Goal: Find specific page/section: Find specific page/section

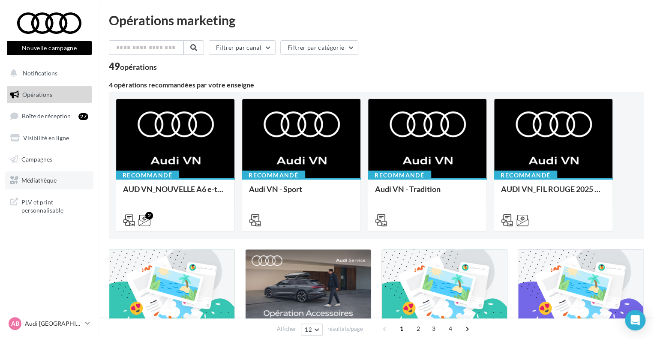
click at [41, 183] on span "Médiathèque" at bounding box center [38, 179] width 35 height 7
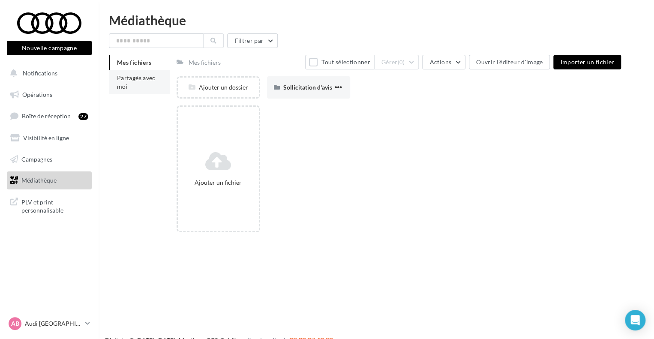
click at [132, 85] on li "Partagés avec moi" at bounding box center [139, 82] width 61 height 24
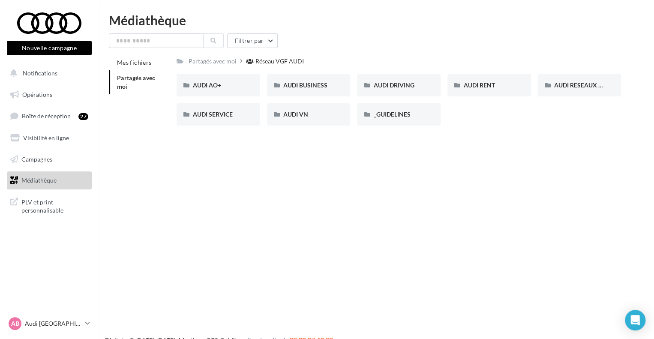
click at [300, 101] on div "AUDI AO+ AUDI AO+ AUDI BUSINESS AUDI BUSINESS AUDI DRIVING AUDI DRIVING AUDI RE…" at bounding box center [401, 103] width 451 height 58
click at [302, 109] on div "AUDI VN" at bounding box center [309, 114] width 84 height 22
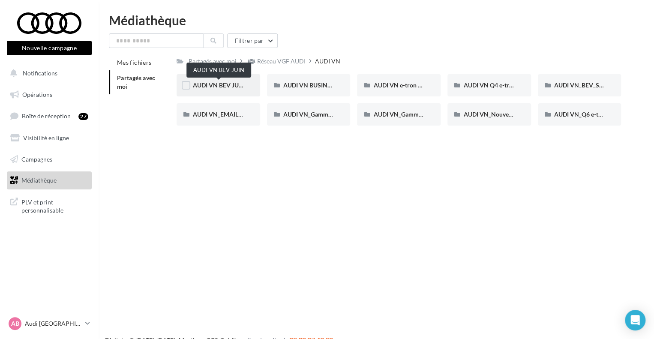
click at [237, 85] on span "AUDI VN BEV JUIN" at bounding box center [219, 84] width 52 height 7
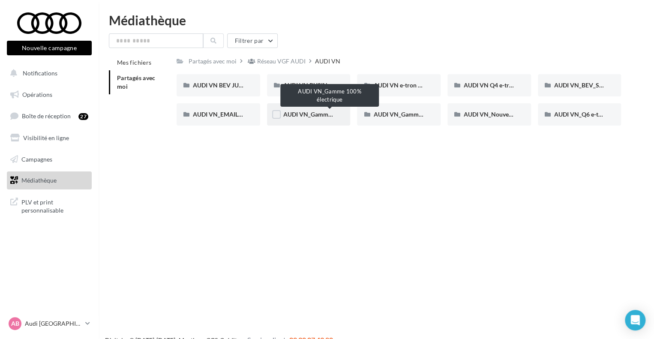
click at [320, 115] on span "AUDI VN_Gamme 100% électrique" at bounding box center [329, 113] width 93 height 7
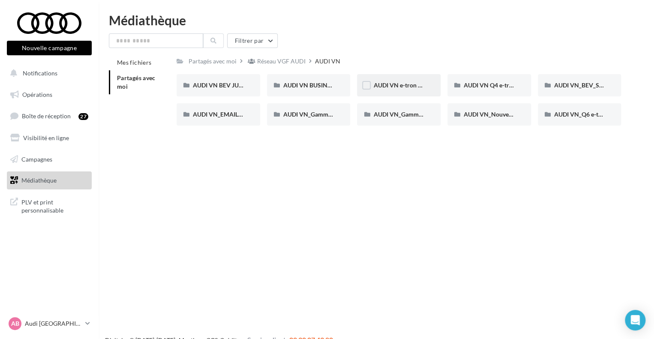
click at [412, 81] on div "AUDI VN e-tron GT" at bounding box center [399, 85] width 84 height 22
click at [485, 119] on div "AUDI VN_Nouvelle A6 e-tron" at bounding box center [489, 114] width 84 height 22
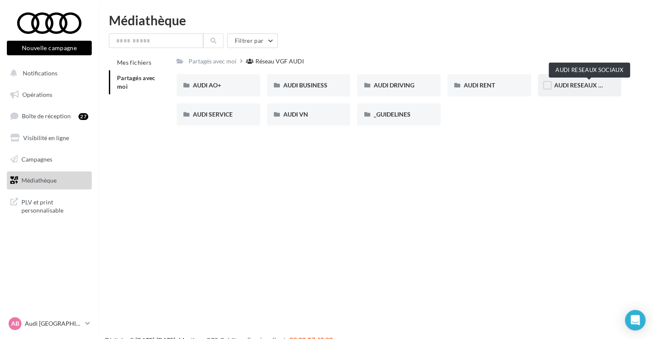
click at [581, 83] on span "AUDI RESEAUX SOCIAUX" at bounding box center [589, 84] width 71 height 7
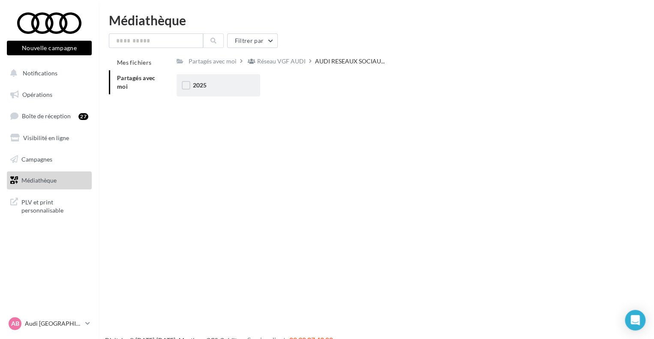
click at [215, 79] on div "2025" at bounding box center [218, 85] width 84 height 22
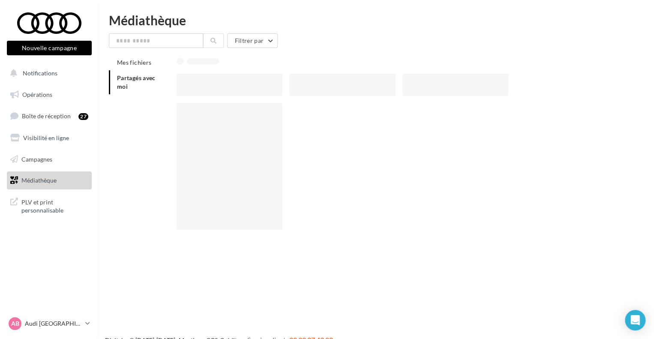
click at [215, 79] on div at bounding box center [229, 85] width 106 height 22
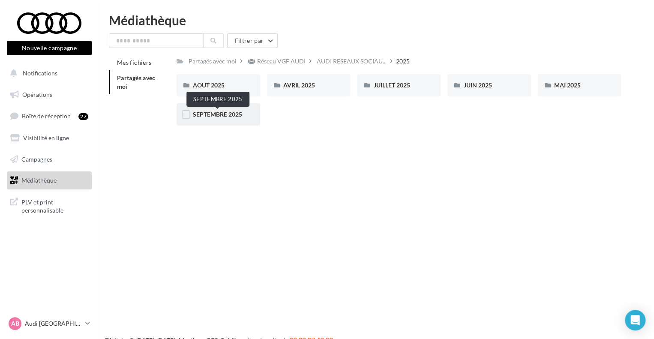
click at [225, 118] on span "SEPTEMBRE 2025" at bounding box center [217, 113] width 49 height 7
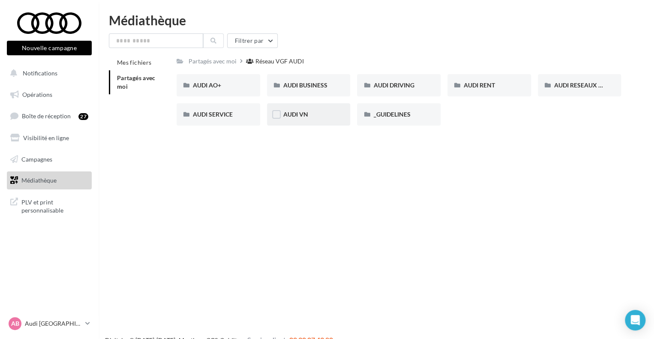
click at [303, 121] on div "AUDI VN" at bounding box center [309, 114] width 84 height 22
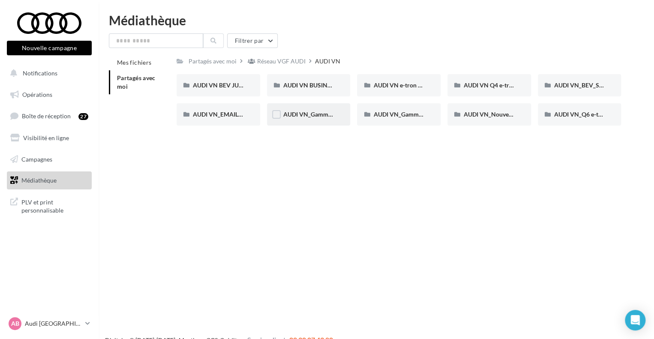
click at [315, 109] on div "AUDI VN_Gamme 100% électrique" at bounding box center [309, 114] width 84 height 22
